Goal: Obtain resource: Download file/media

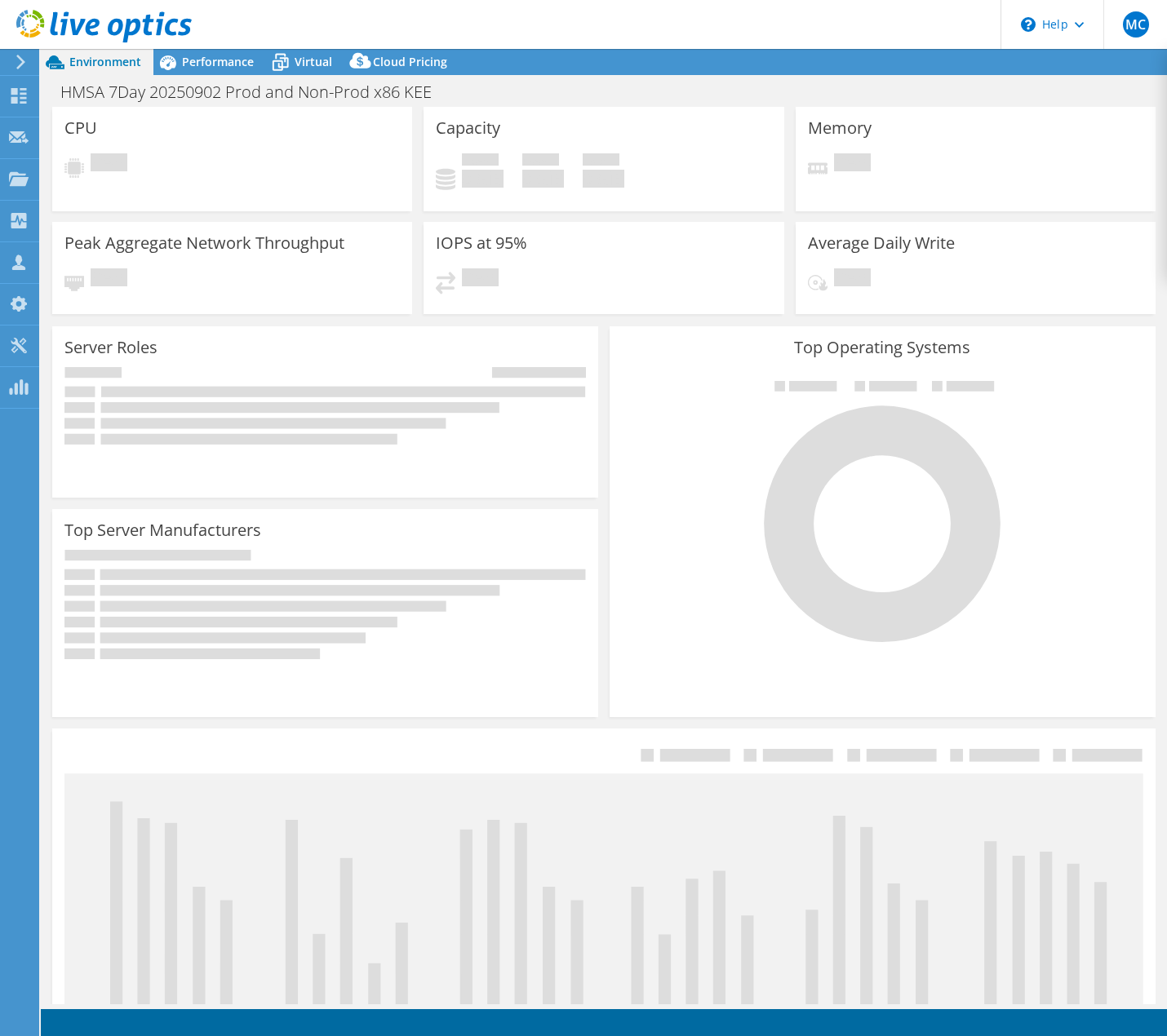
select select "USWest"
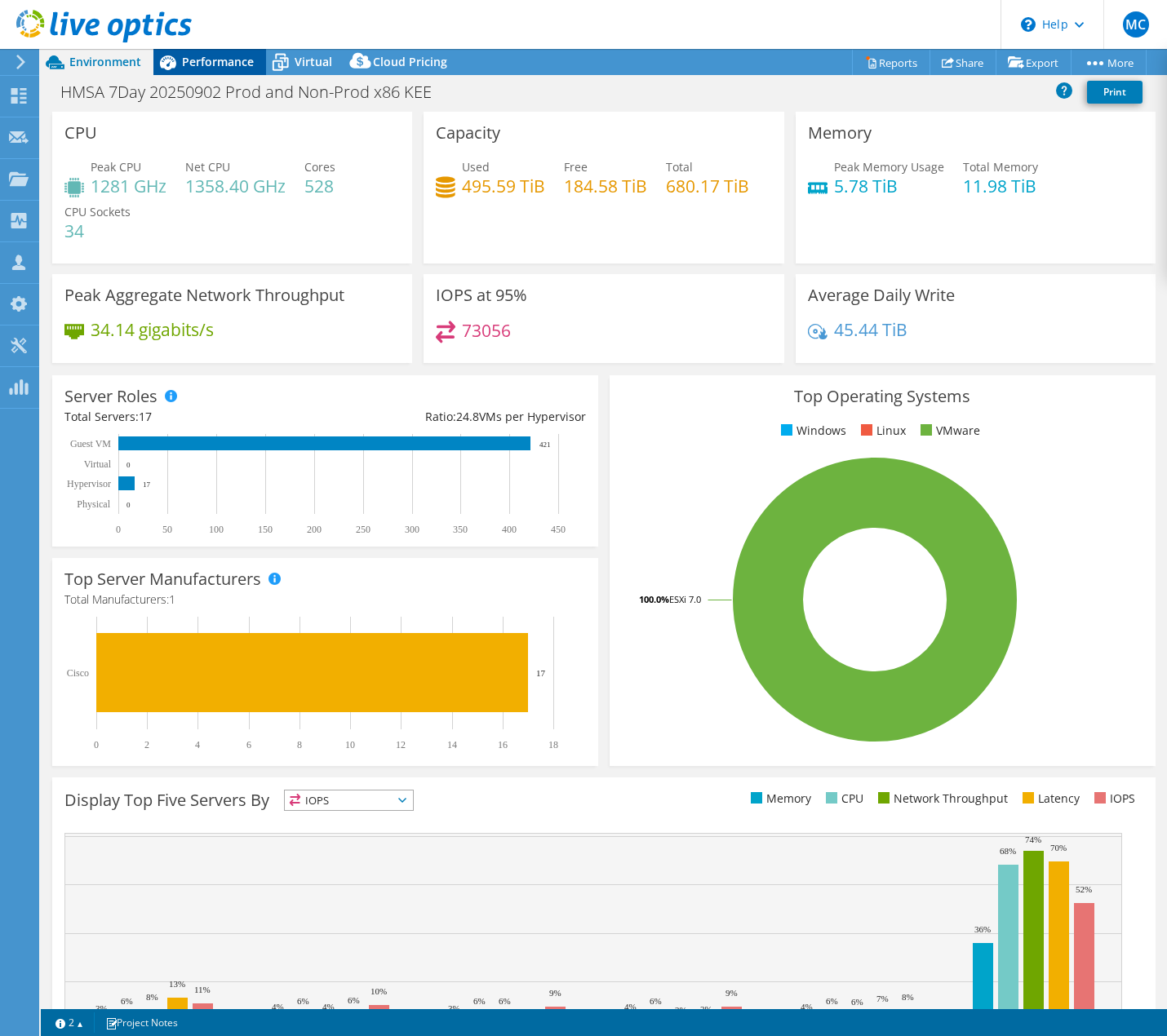
click at [221, 60] on span "Performance" at bounding box center [217, 61] width 72 height 16
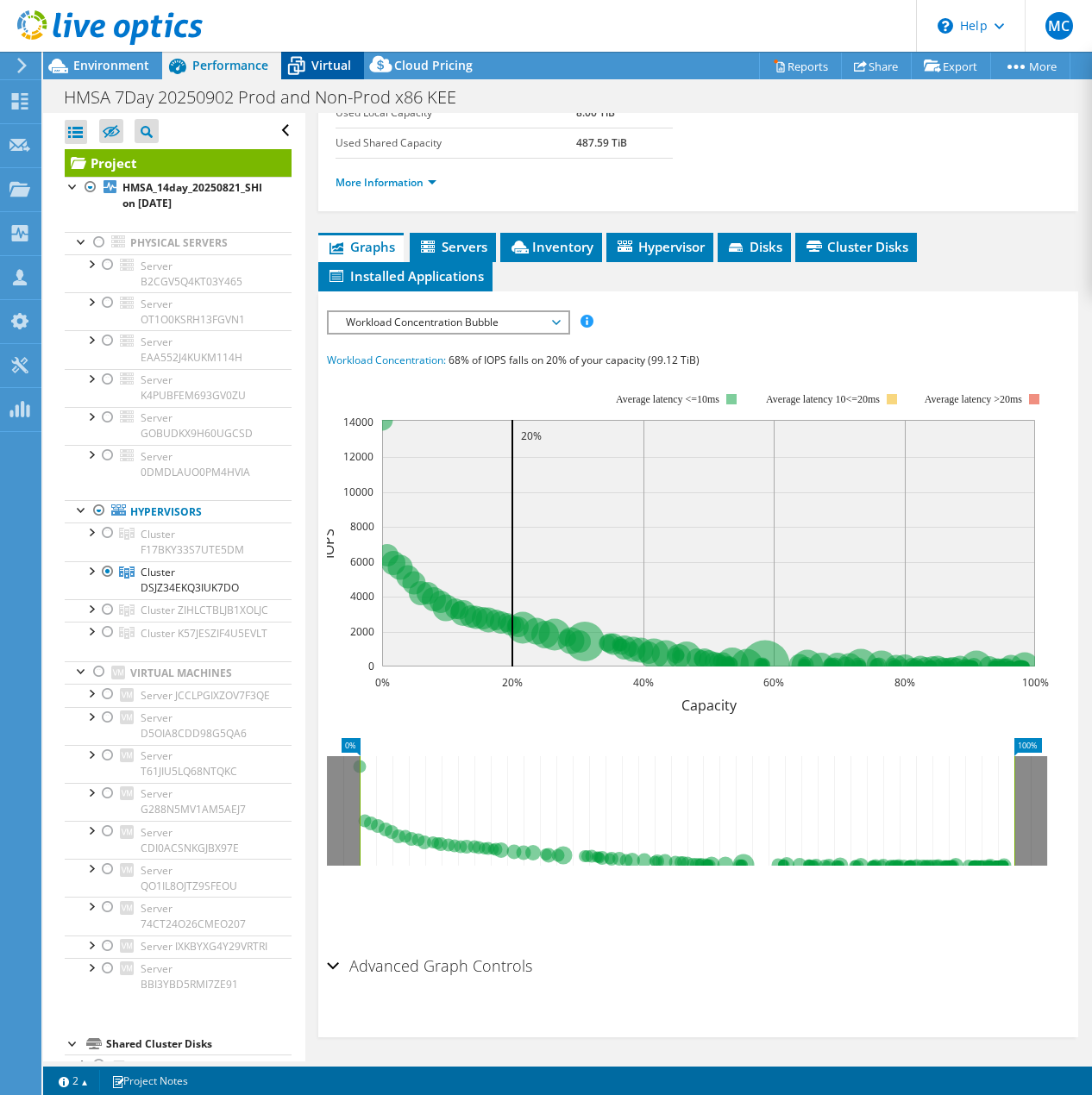
click at [318, 68] on span "Virtual" at bounding box center [332, 64] width 40 height 17
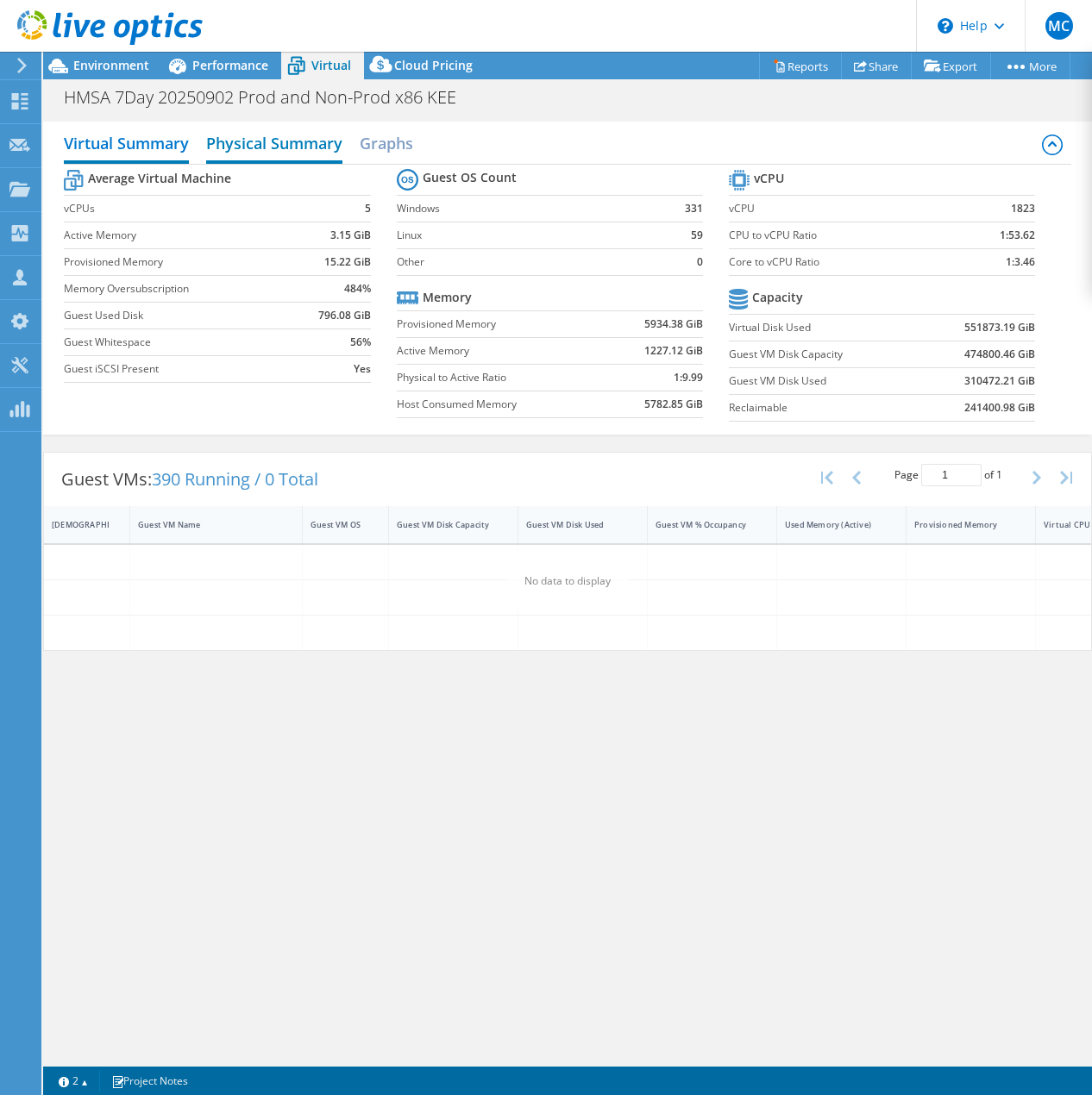
click at [299, 140] on h2 "Physical Summary" at bounding box center [274, 145] width 137 height 38
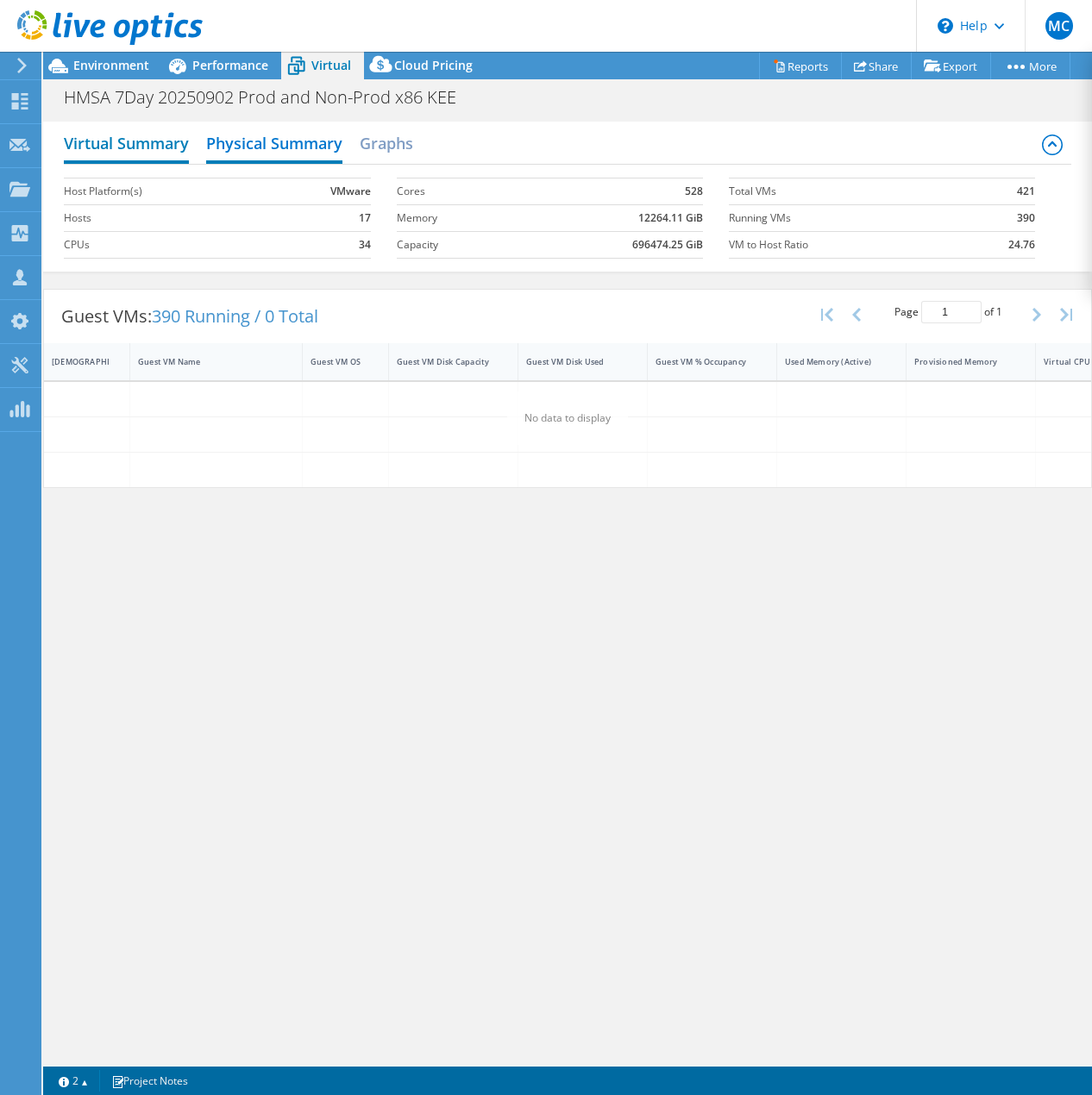
click at [118, 143] on h2 "Virtual Summary" at bounding box center [126, 145] width 125 height 38
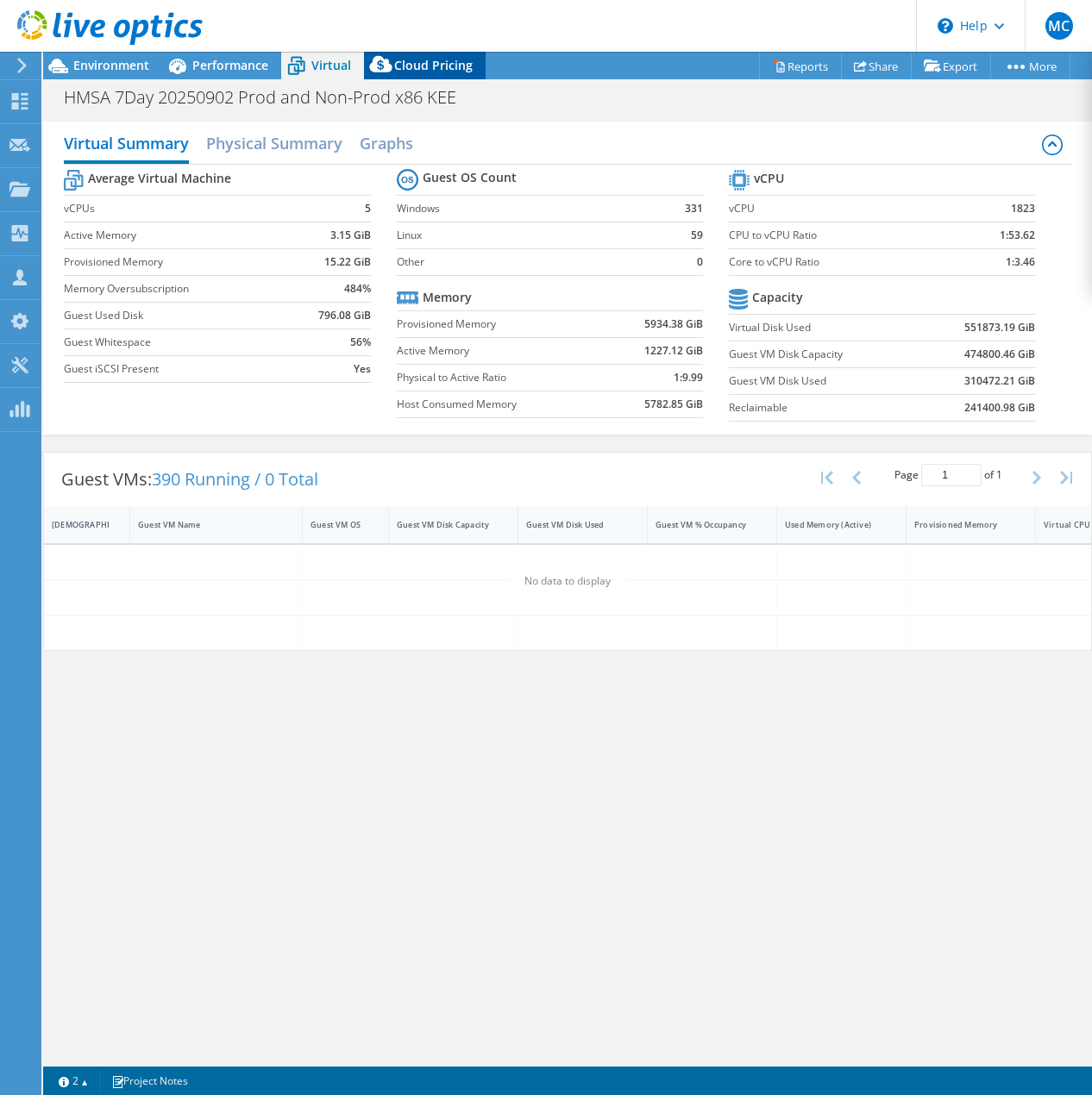
click at [402, 67] on span "Cloud Pricing" at bounding box center [434, 64] width 78 height 17
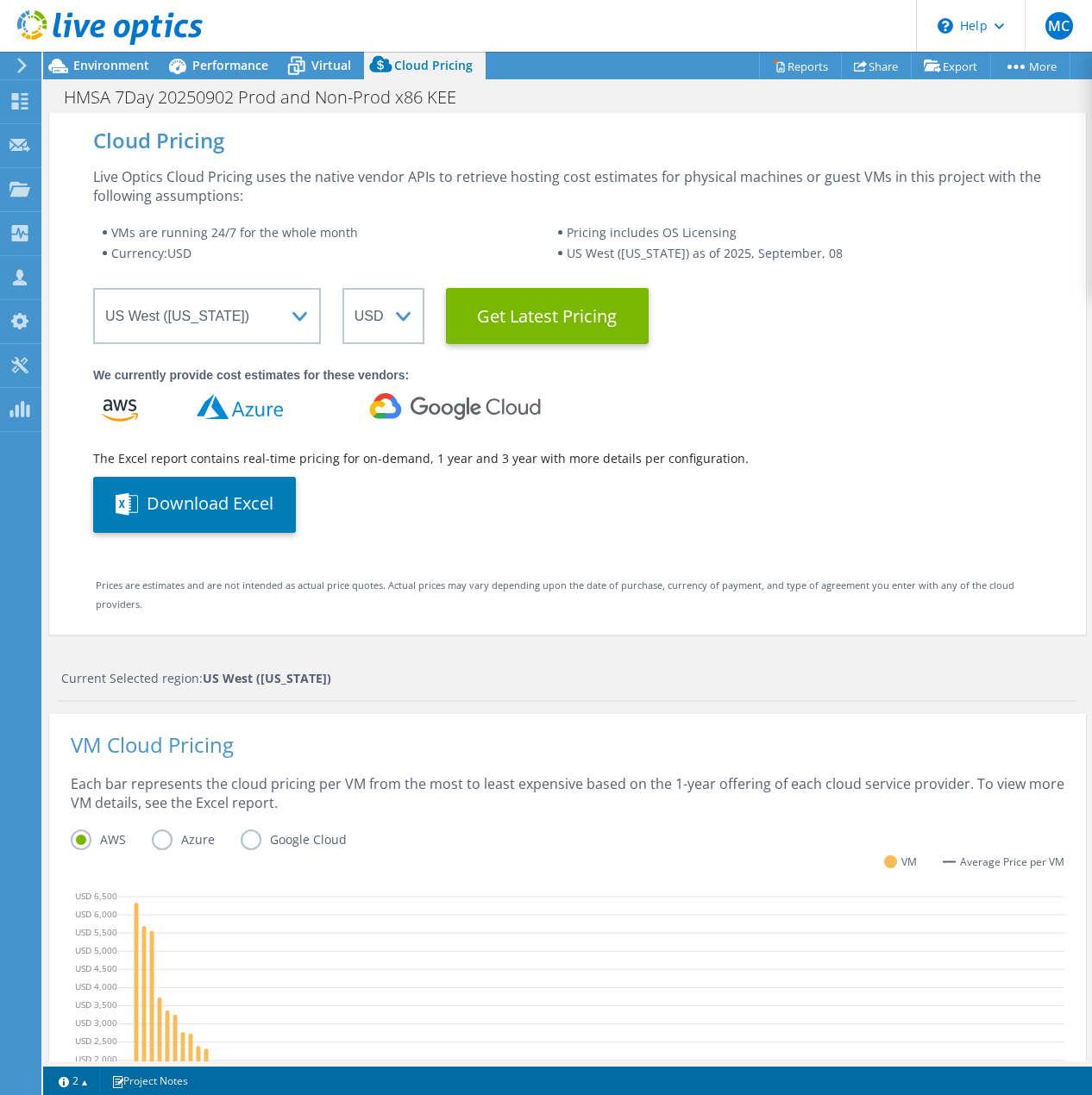
click at [64, 54] on div at bounding box center [101, 29] width 203 height 57
click at [83, 59] on span "Environment" at bounding box center [111, 64] width 76 height 17
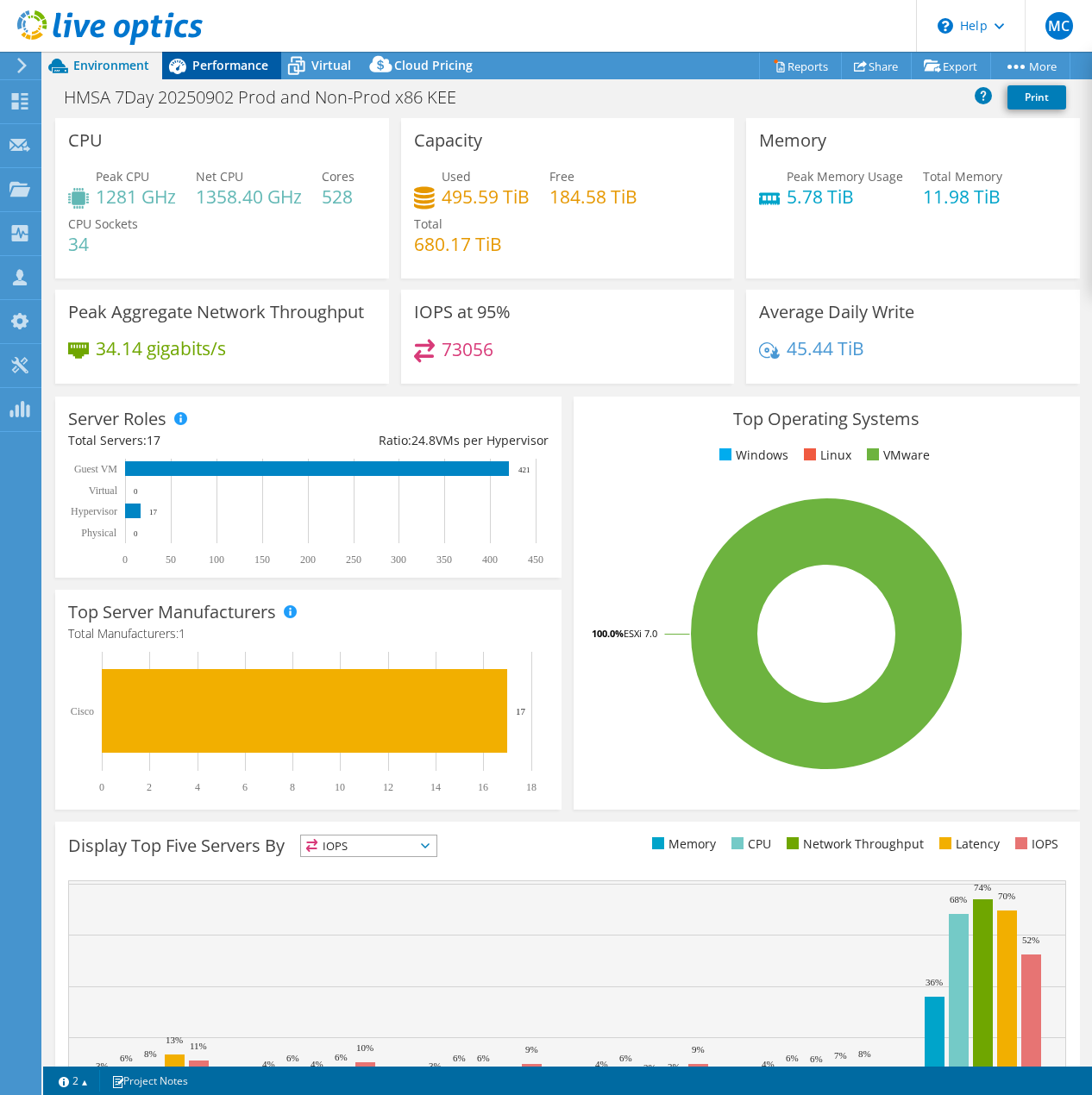
click at [207, 65] on span "Performance" at bounding box center [230, 64] width 76 height 17
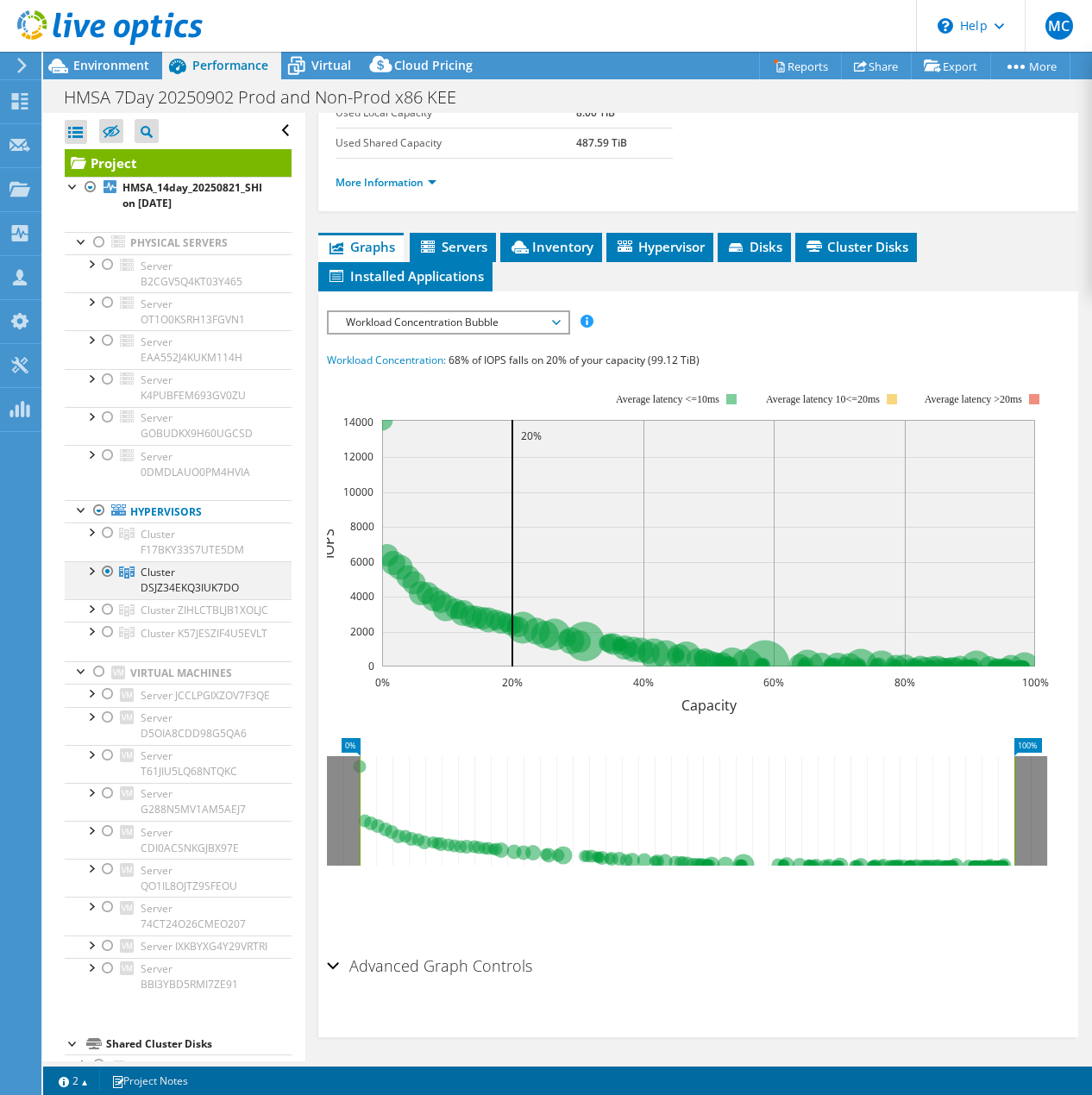
click at [93, 566] on div at bounding box center [91, 570] width 17 height 17
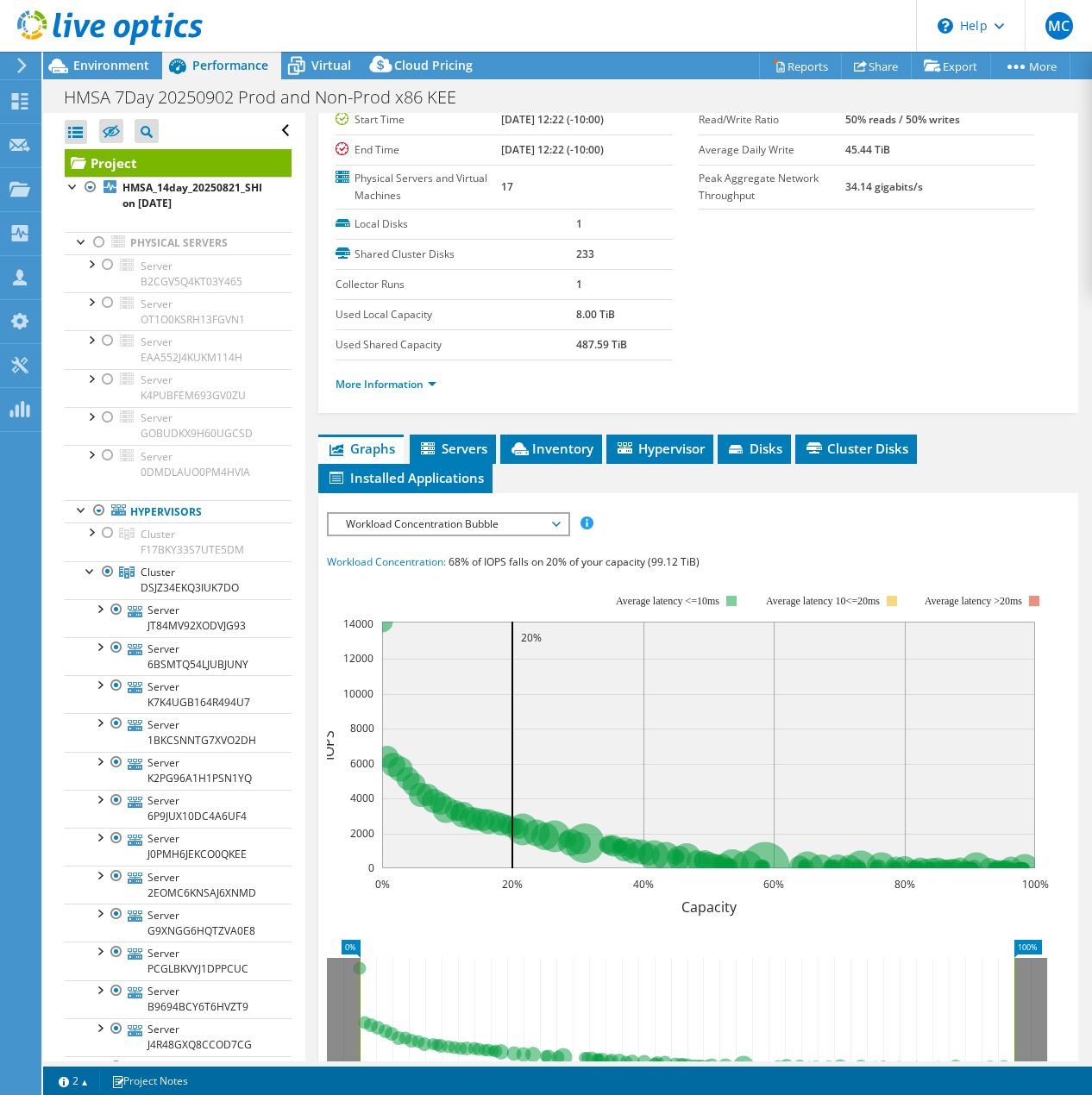
scroll to position [28, 0]
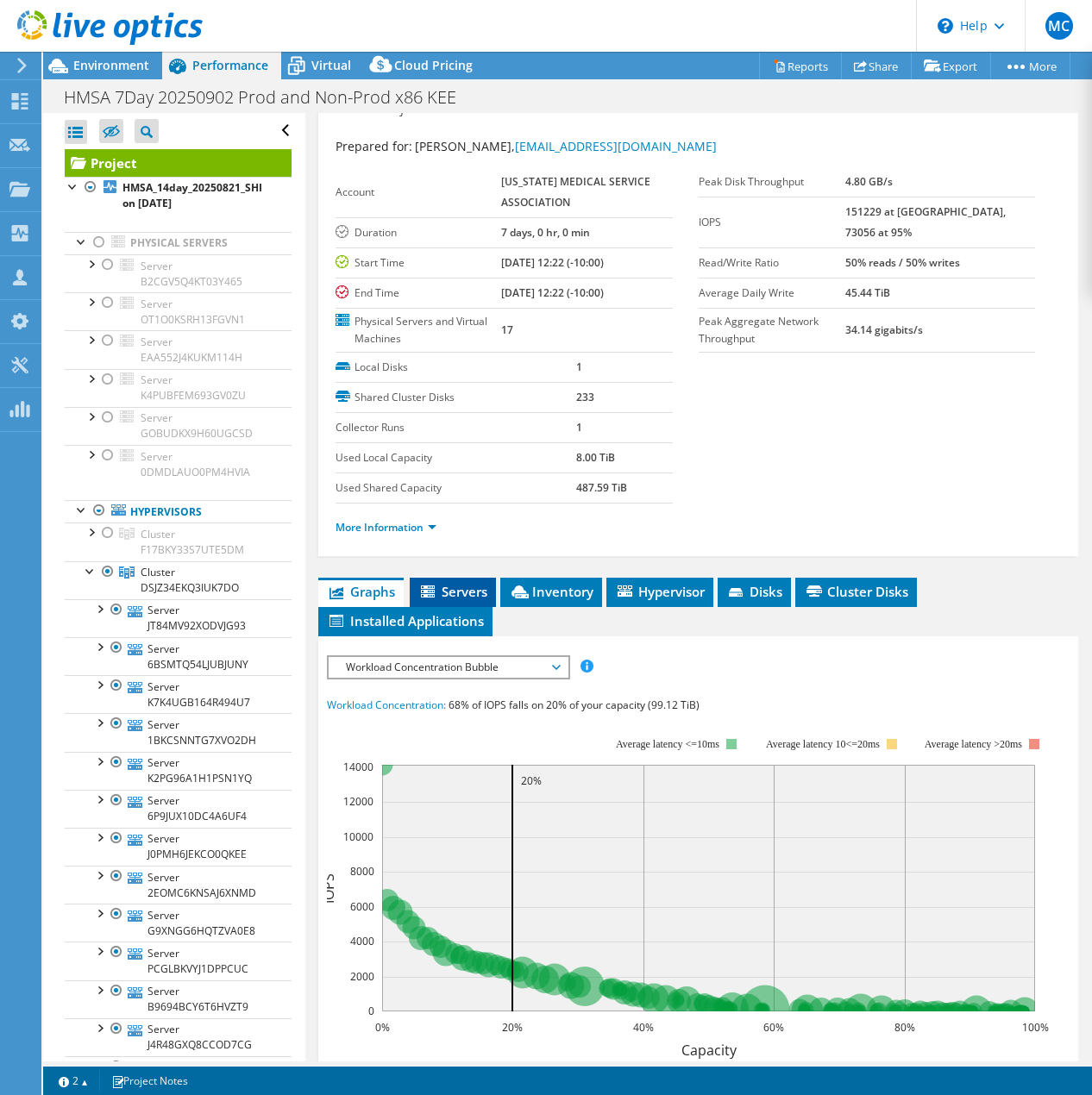
click at [453, 584] on span "Servers" at bounding box center [453, 592] width 69 height 17
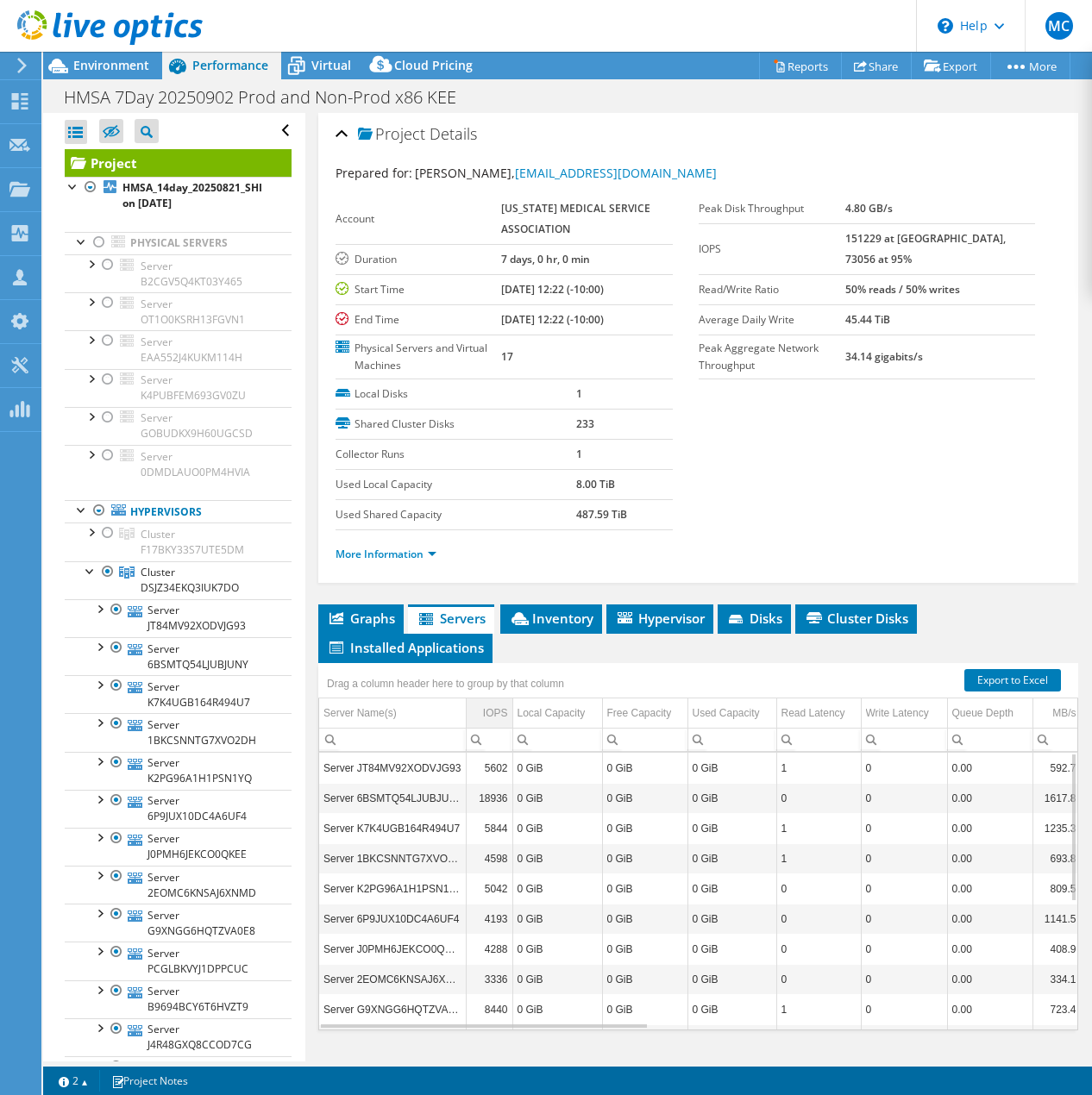
click at [497, 709] on div "IOPS" at bounding box center [495, 713] width 25 height 21
click at [497, 709] on div "IOPS" at bounding box center [497, 713] width 23 height 21
click at [390, 759] on td "Server 6BSMTQ54LJUBJUNY" at bounding box center [393, 768] width 146 height 30
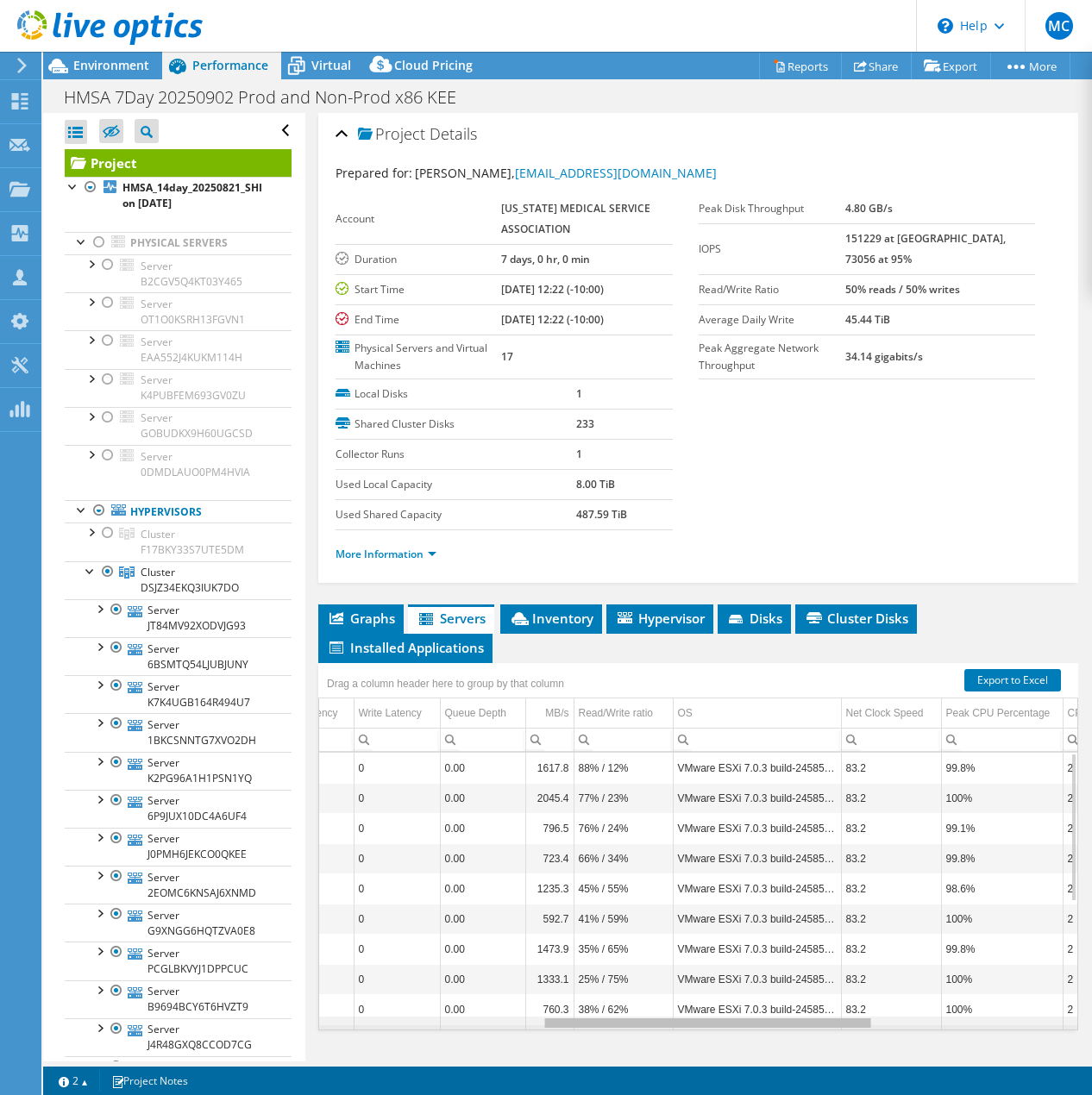
scroll to position [0, 0]
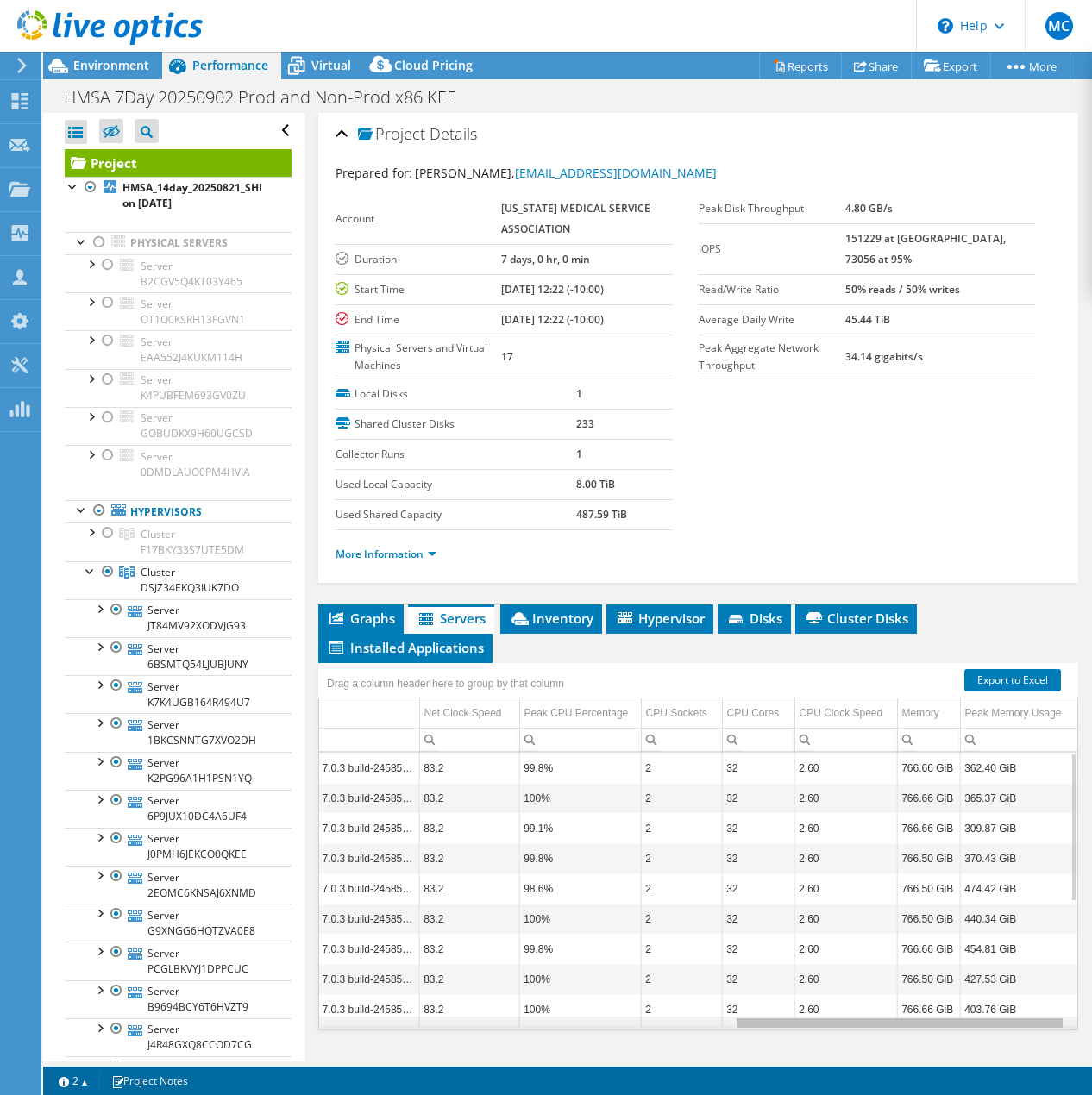
drag, startPoint x: 542, startPoint y: 1011, endPoint x: 999, endPoint y: 1047, distance: 458.4
click at [999, 1047] on body "MC Partner Team Member [PERSON_NAME] [PERSON_NAME][EMAIL_ADDRESS][DOMAIN_NAME] …" at bounding box center [546, 548] width 1092 height 1095
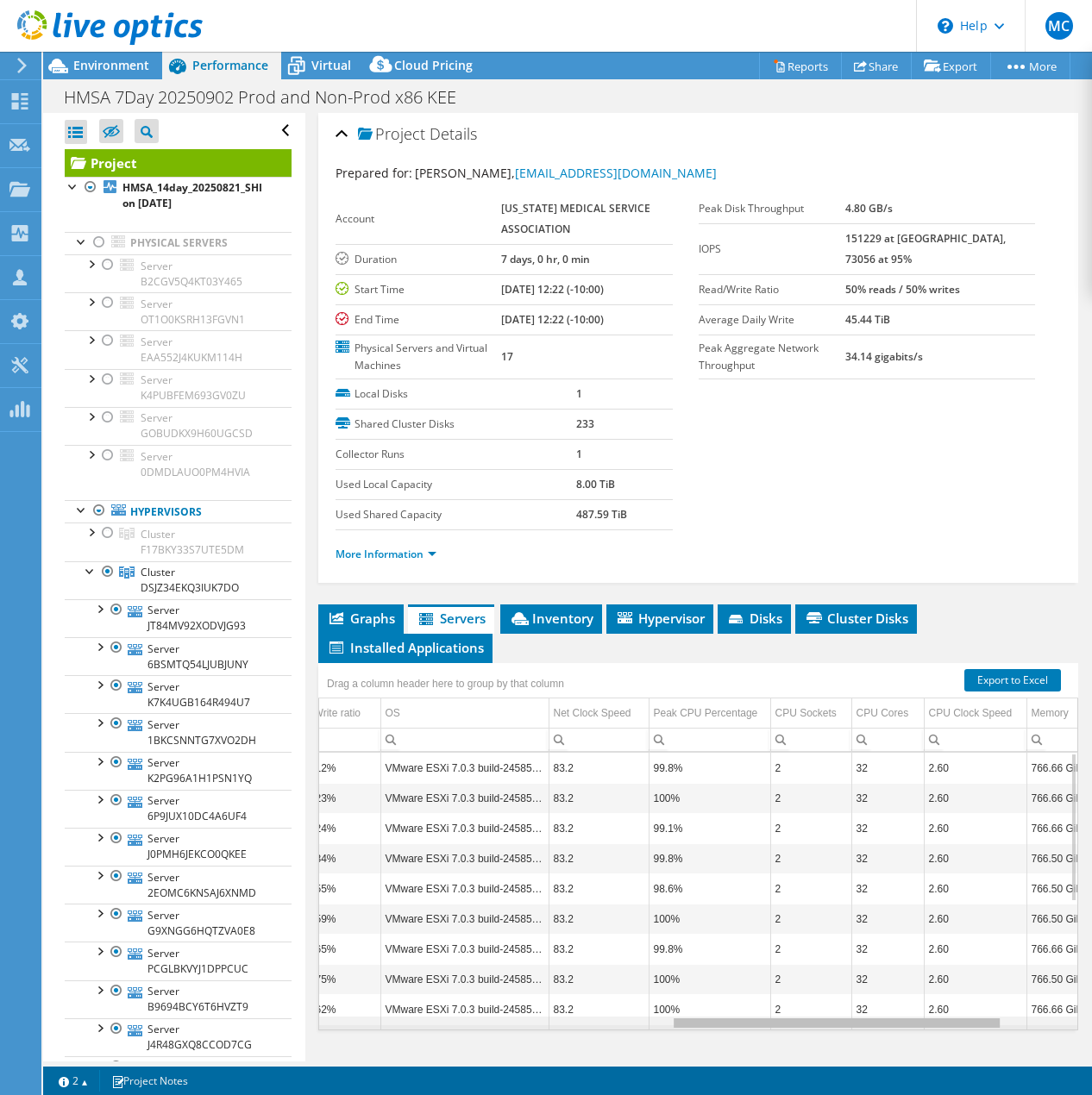
drag, startPoint x: 754, startPoint y: 1015, endPoint x: 683, endPoint y: 1011, distance: 71.1
click at [683, 1011] on body "MC Partner Team Member [PERSON_NAME] [PERSON_NAME][EMAIL_ADDRESS][DOMAIN_NAME] …" at bounding box center [546, 548] width 1092 height 1095
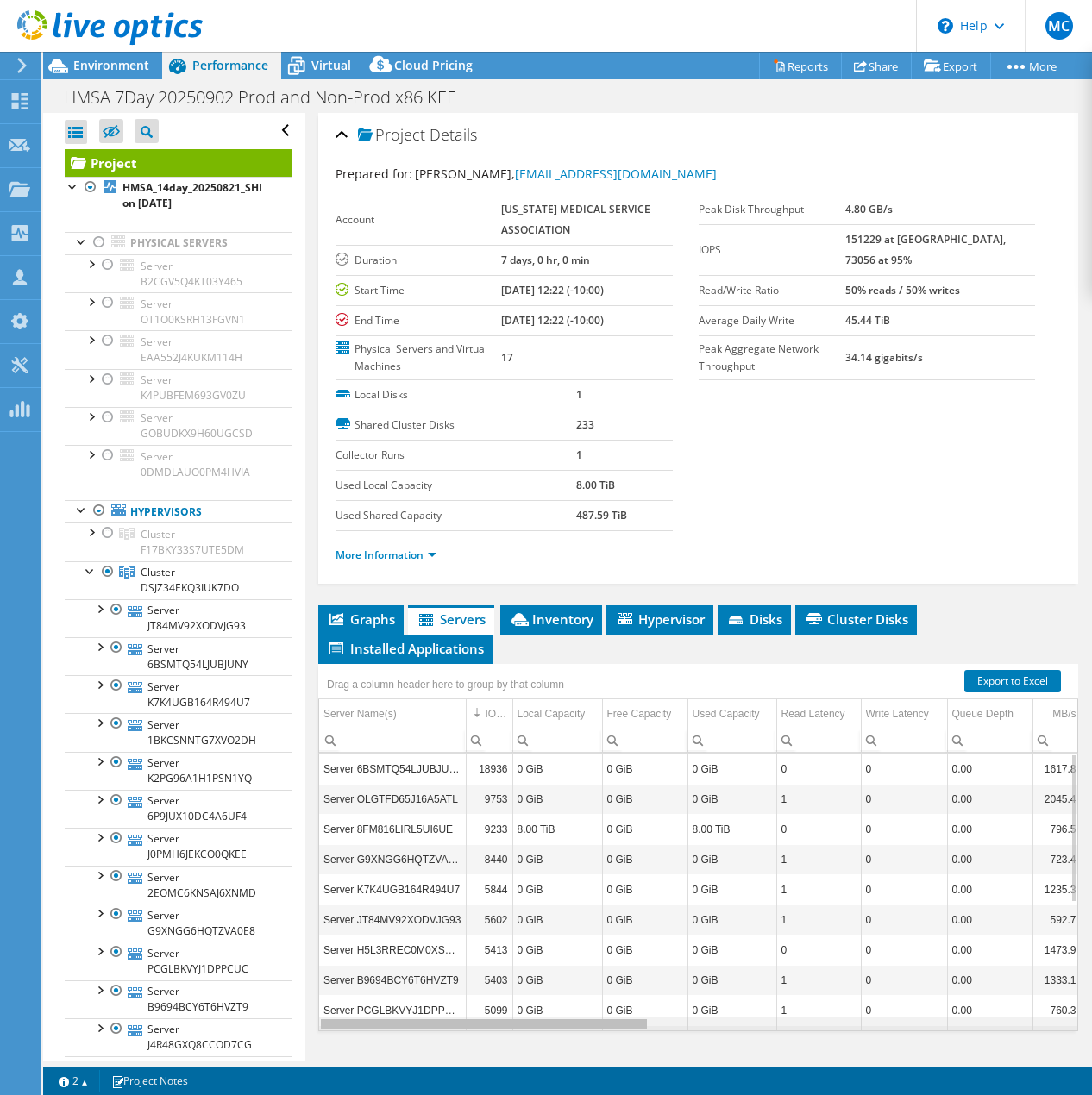
drag, startPoint x: 790, startPoint y: 1017, endPoint x: 298, endPoint y: 996, distance: 492.4
click at [298, 996] on body "MC Partner Team Member [PERSON_NAME] [PERSON_NAME][EMAIL_ADDRESS][DOMAIN_NAME] …" at bounding box center [546, 548] width 1092 height 1095
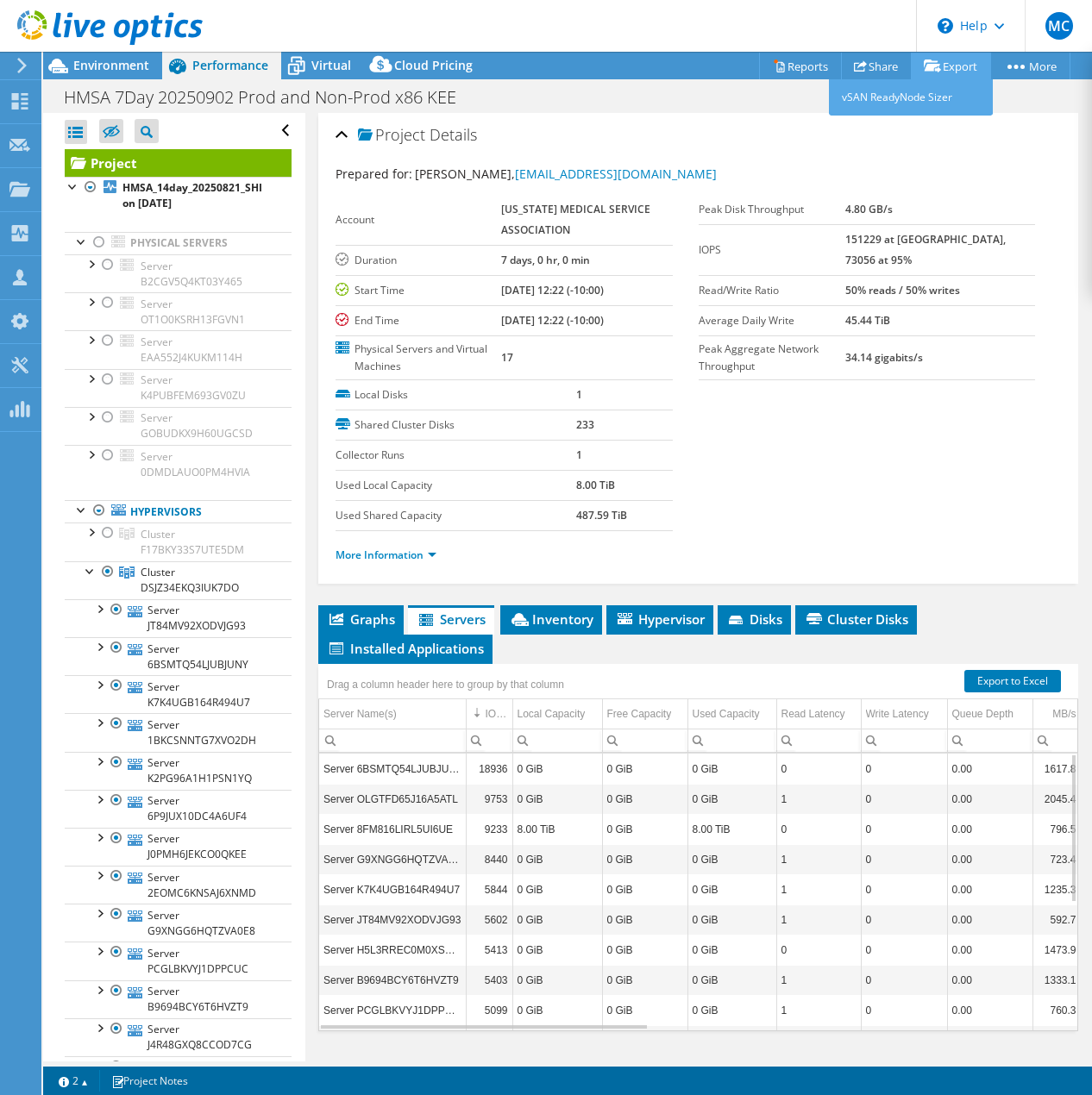
click at [950, 64] on link "Export" at bounding box center [951, 65] width 80 height 27
click at [798, 61] on link "Reports" at bounding box center [800, 65] width 83 height 27
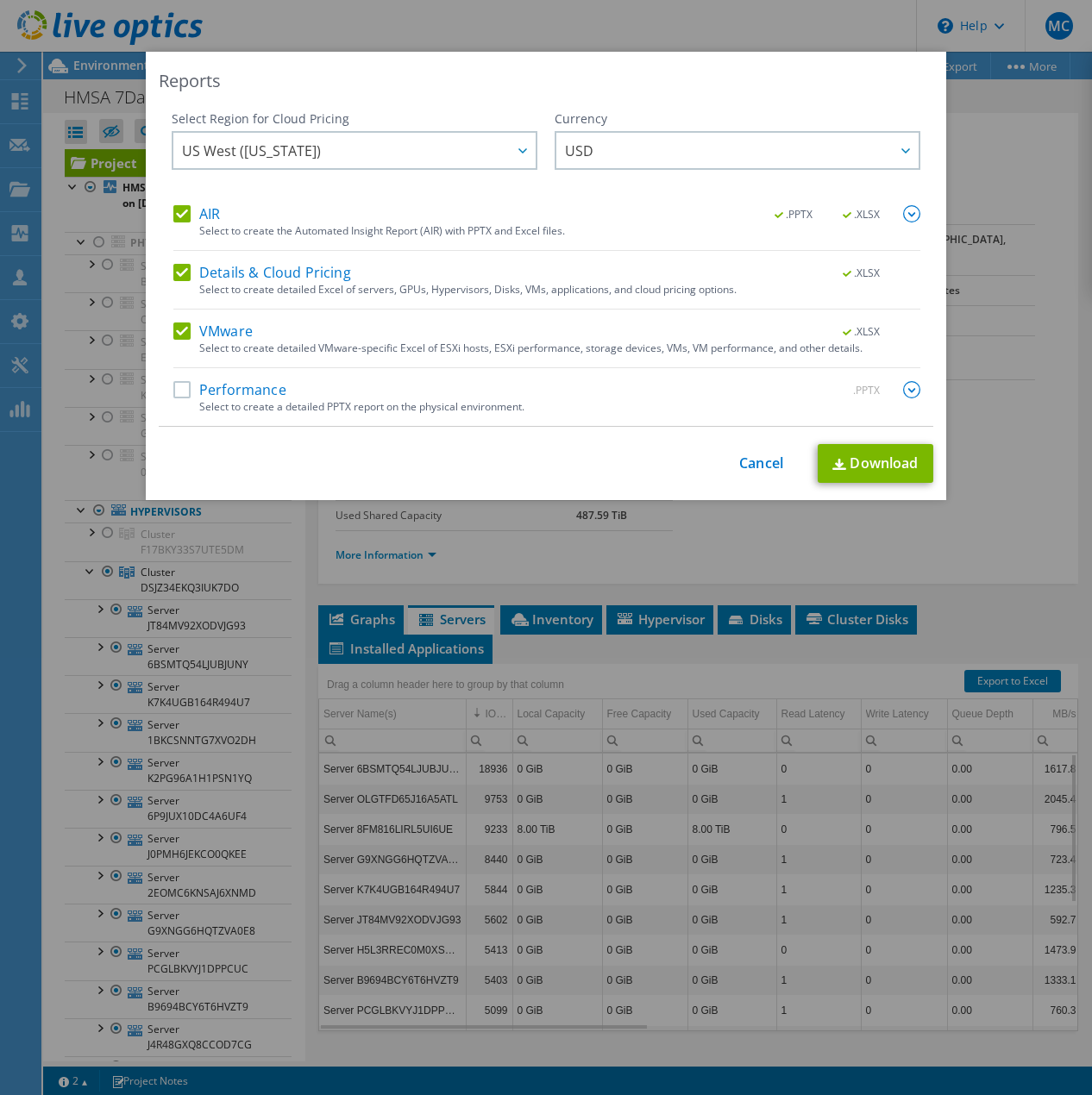
click at [179, 392] on label "Performance" at bounding box center [230, 390] width 113 height 17
click at [0, 0] on input "Performance" at bounding box center [0, 0] width 0 height 0
click at [179, 218] on label "AIR" at bounding box center [197, 214] width 47 height 17
click at [0, 0] on input "AIR" at bounding box center [0, 0] width 0 height 0
click at [178, 273] on label "Details & Cloud Pricing" at bounding box center [262, 272] width 178 height 17
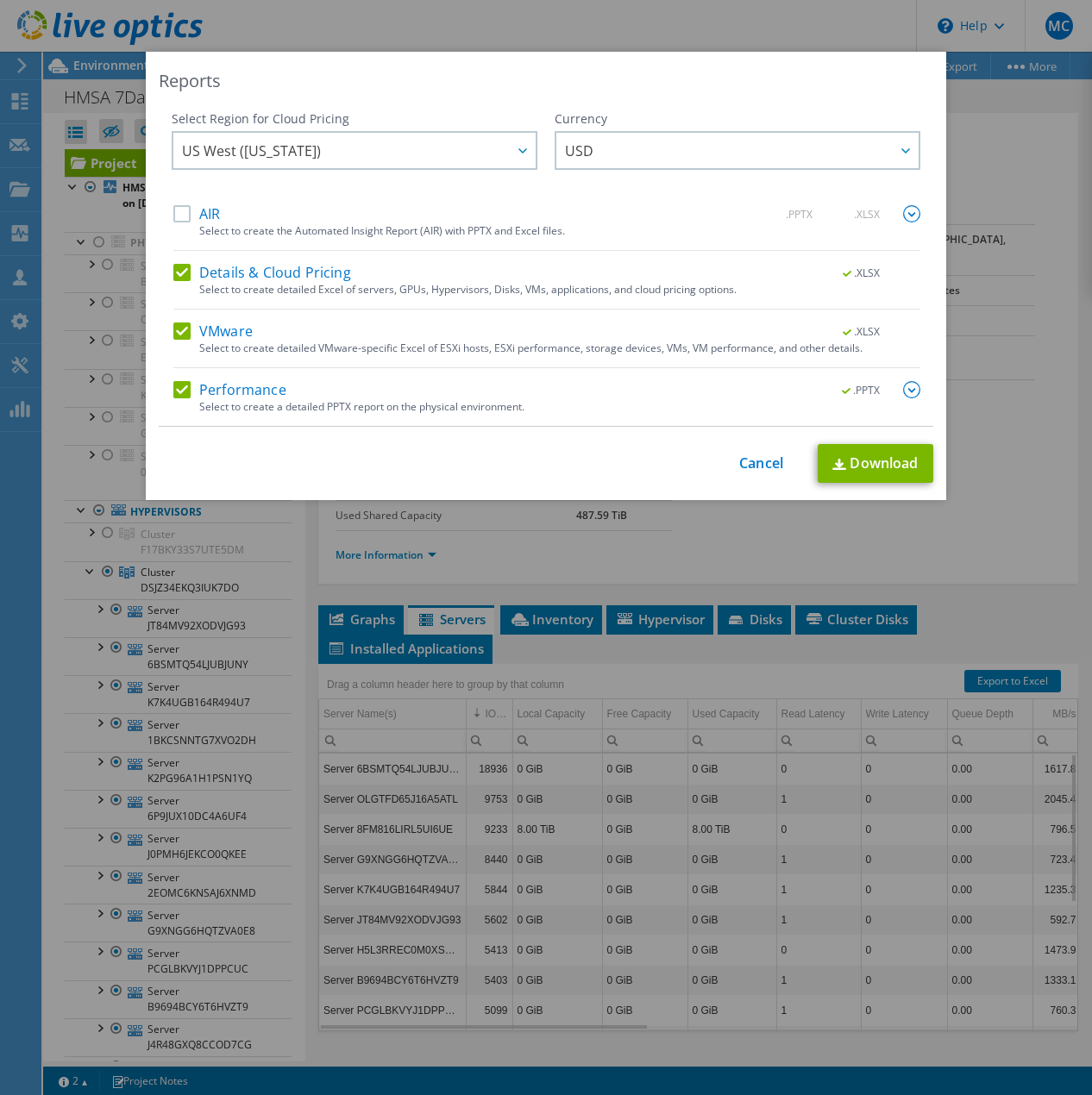
click at [0, 0] on input "Details & Cloud Pricing" at bounding box center [0, 0] width 0 height 0
click at [886, 467] on link "Download" at bounding box center [875, 463] width 116 height 39
click at [875, 462] on link "Download" at bounding box center [875, 463] width 116 height 39
